Goal: Find specific page/section: Find specific page/section

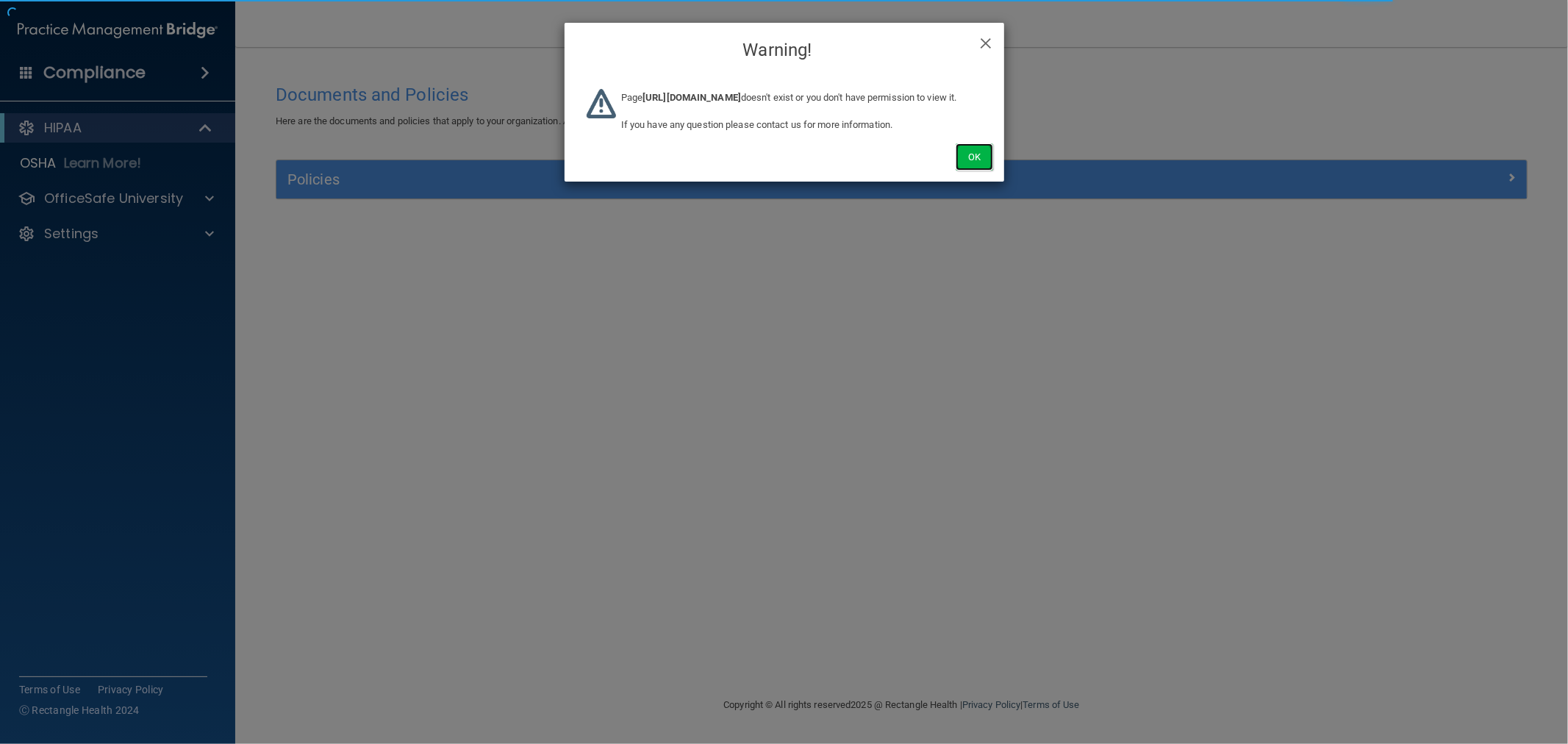
click at [980, 171] on button "Ok" at bounding box center [974, 157] width 37 height 28
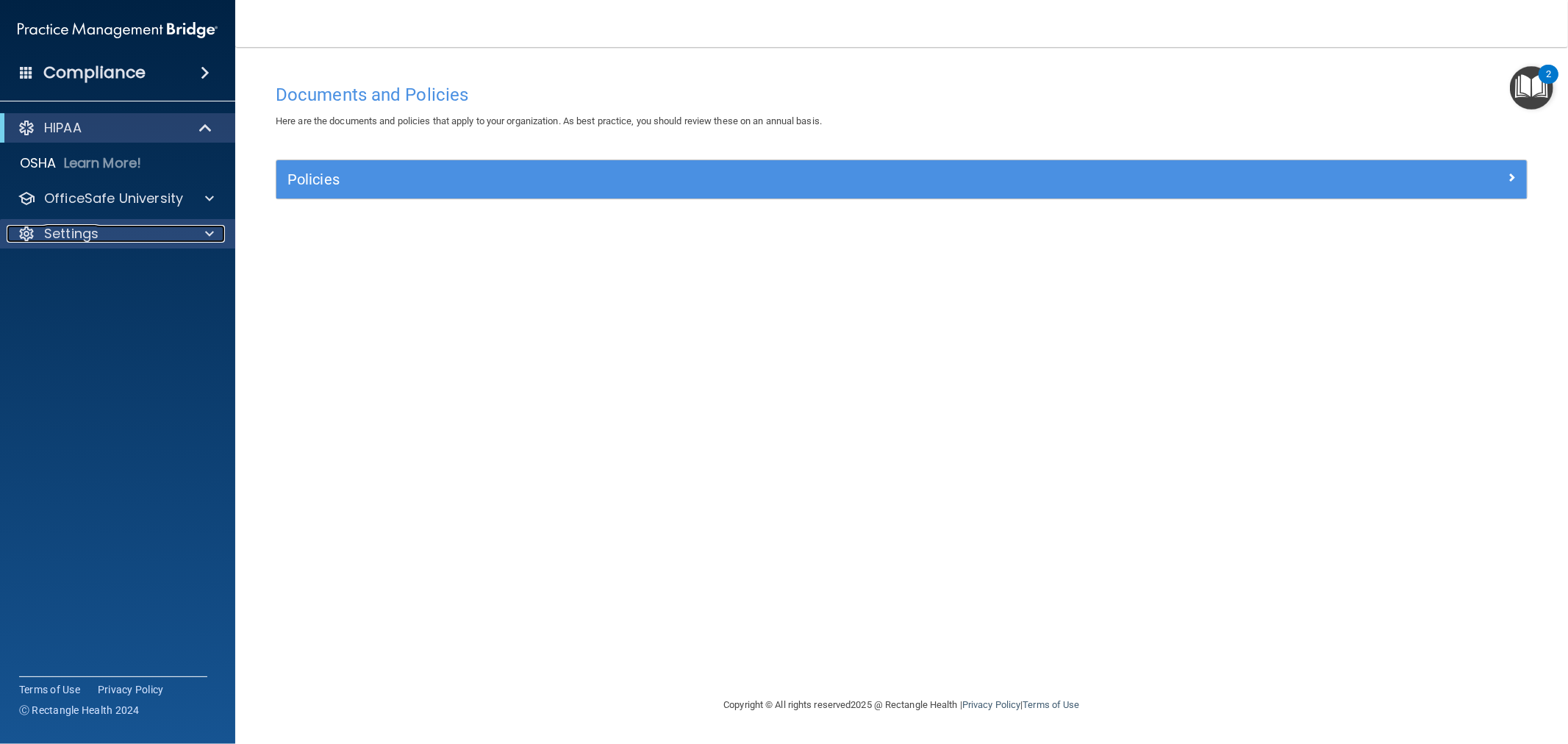
click at [205, 230] on span at bounding box center [210, 233] width 9 height 18
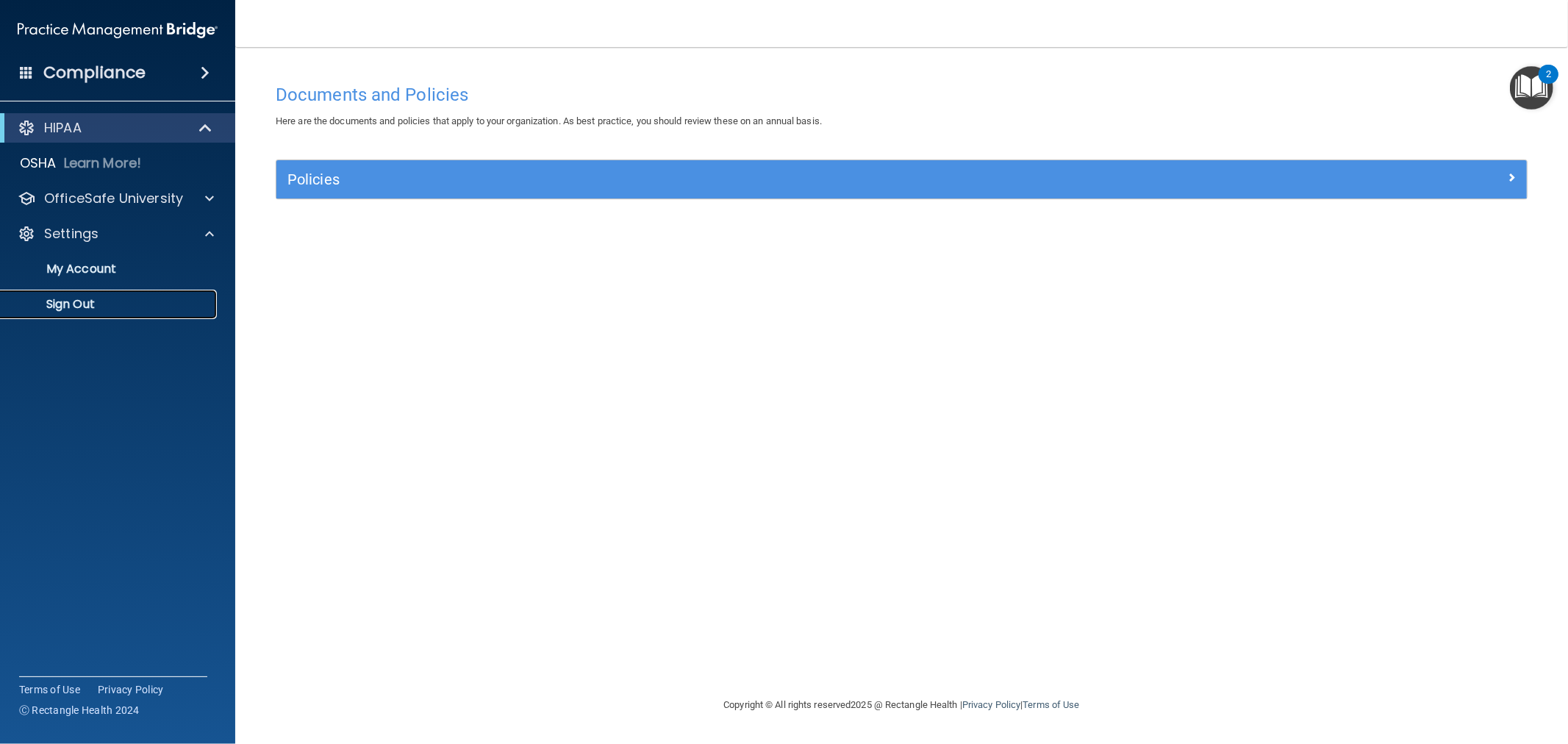
click at [84, 305] on p "Sign Out" at bounding box center [109, 304] width 201 height 15
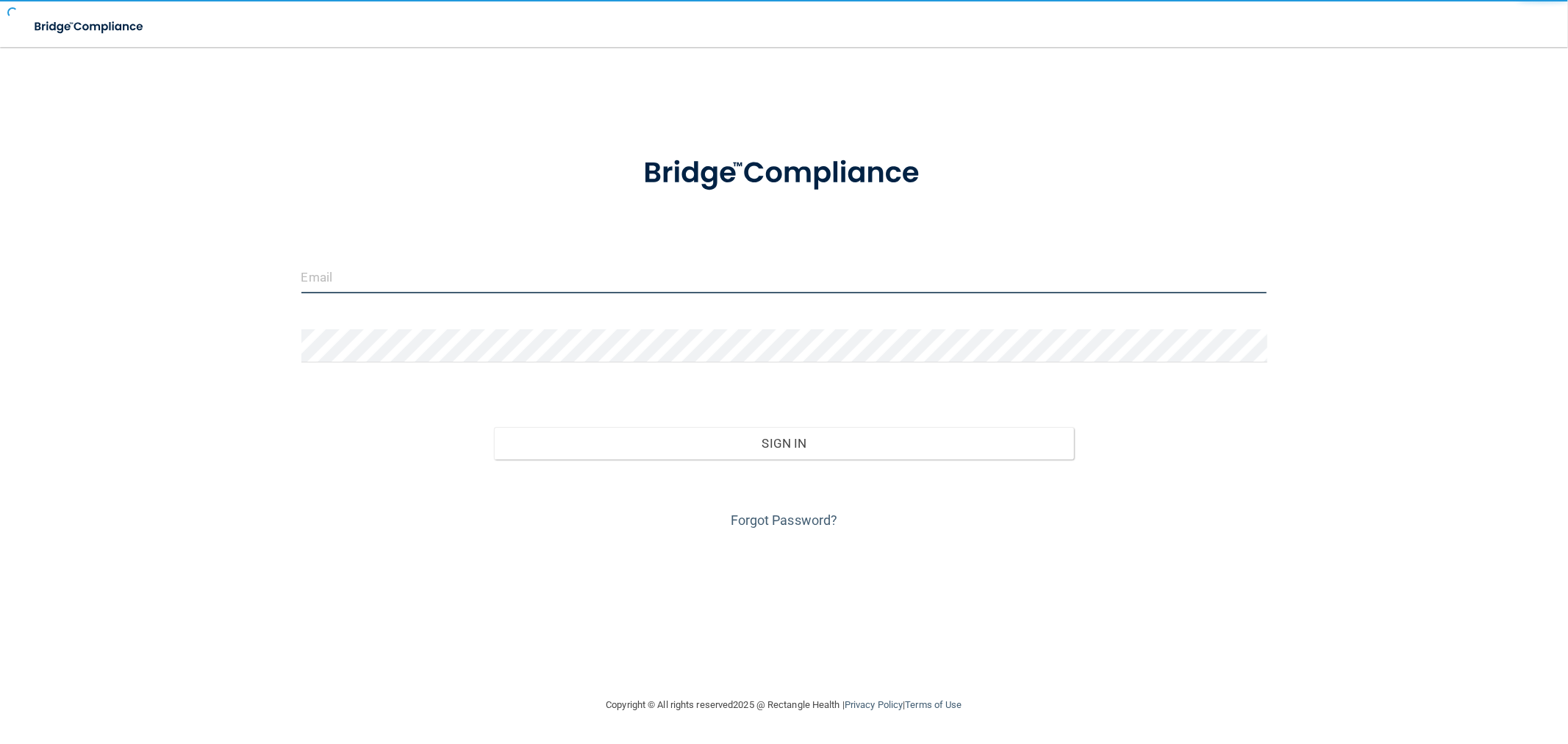
type input "[EMAIL_ADDRESS][DOMAIN_NAME]"
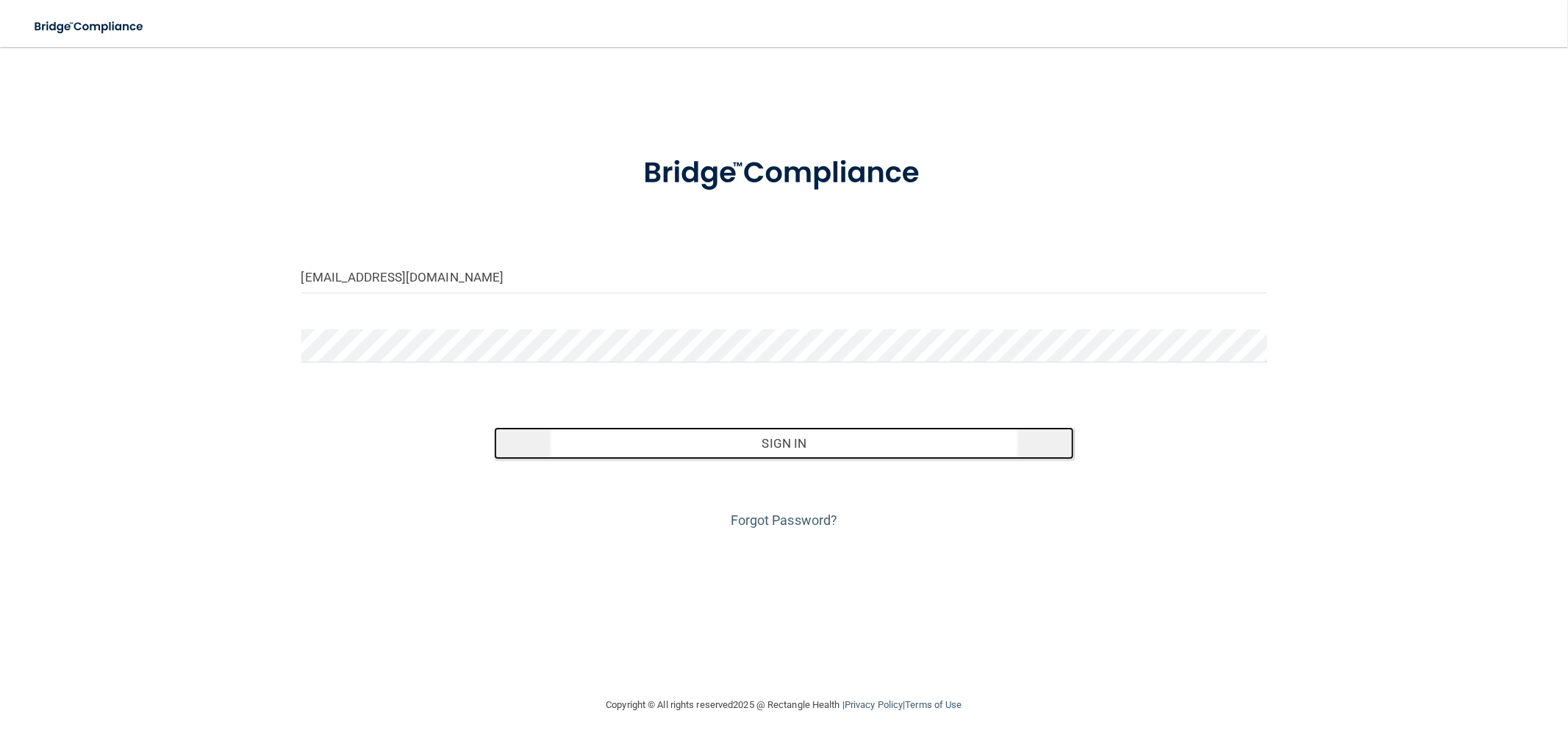
click at [792, 443] on button "Sign In" at bounding box center [783, 443] width 580 height 32
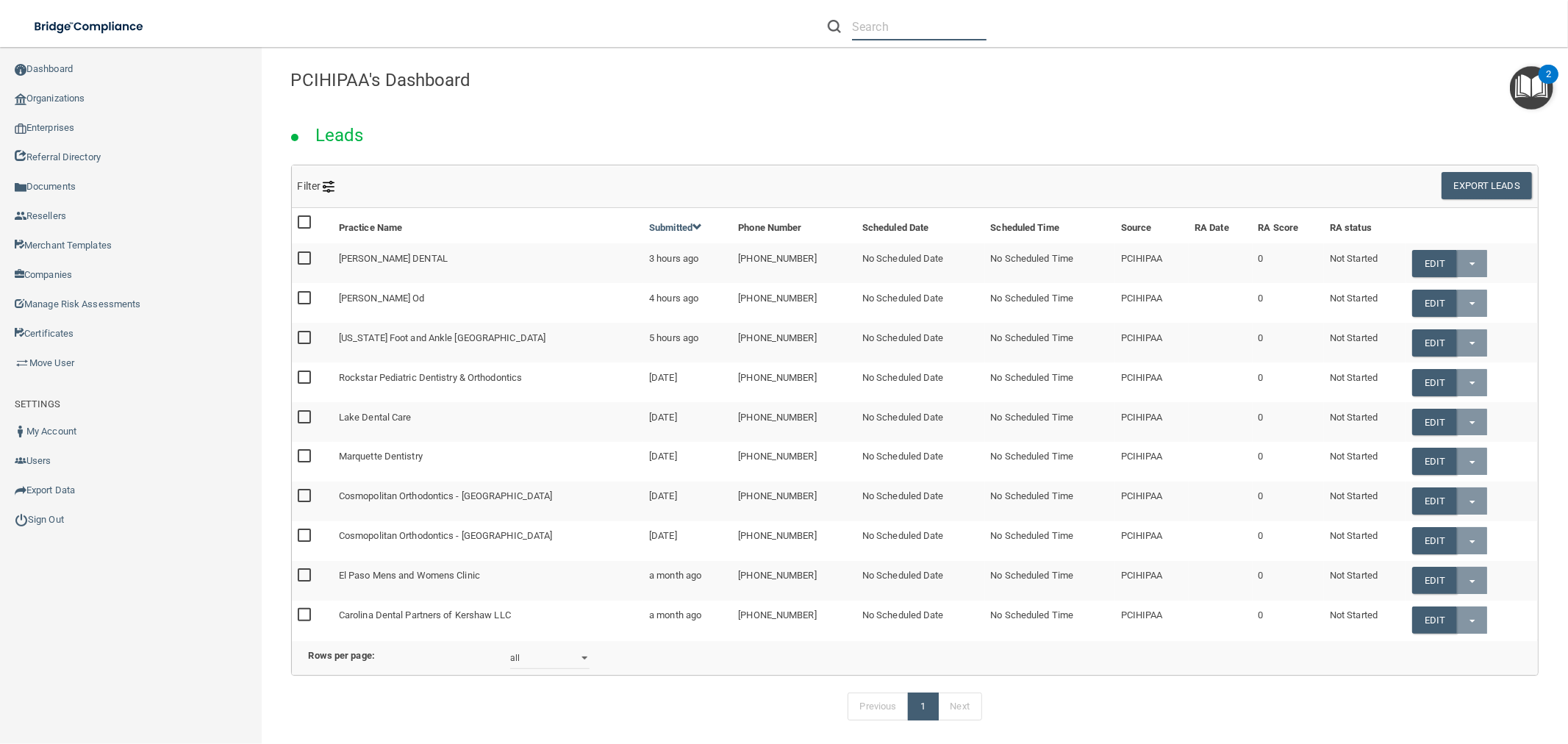
click at [864, 16] on input "text" at bounding box center [920, 27] width 135 height 28
paste input "[PERSON_NAME] Family Dental"
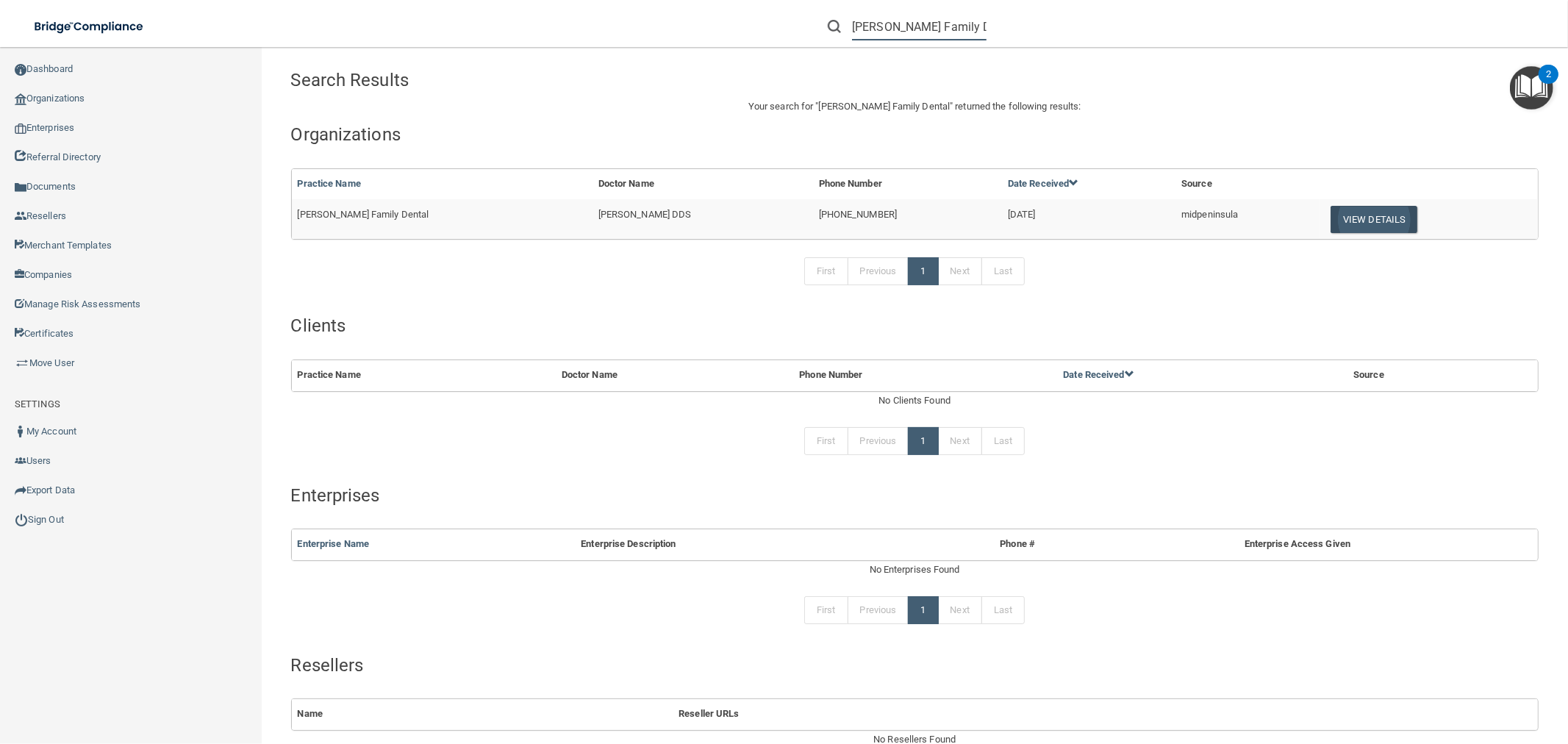
type input "[PERSON_NAME] Family Dental"
click at [1370, 213] on button "View Details" at bounding box center [1374, 220] width 87 height 28
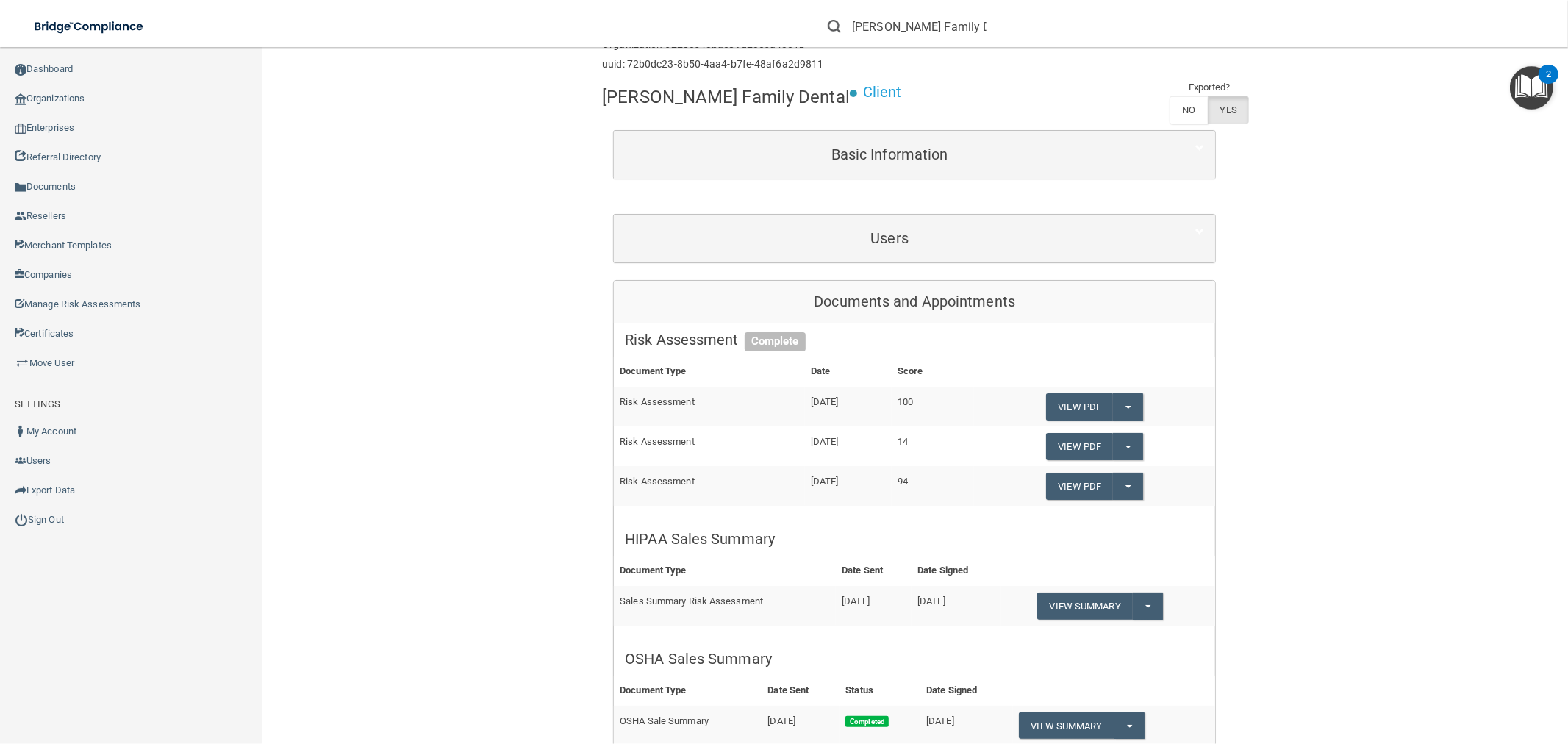
scroll to position [70, 0]
